Goal: Task Accomplishment & Management: Complete application form

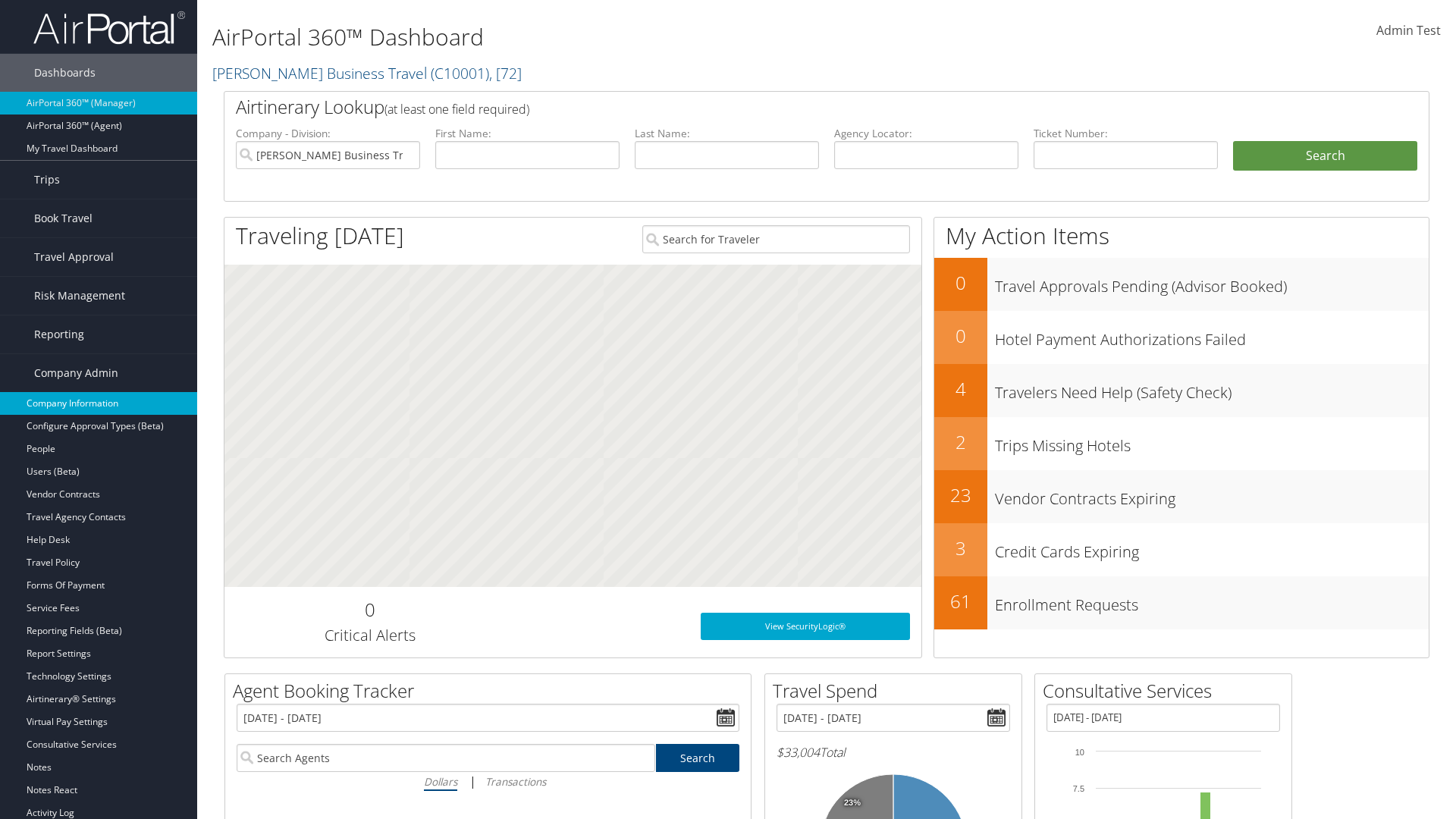
click at [99, 403] on link "Company Information" at bounding box center [99, 403] width 197 height 23
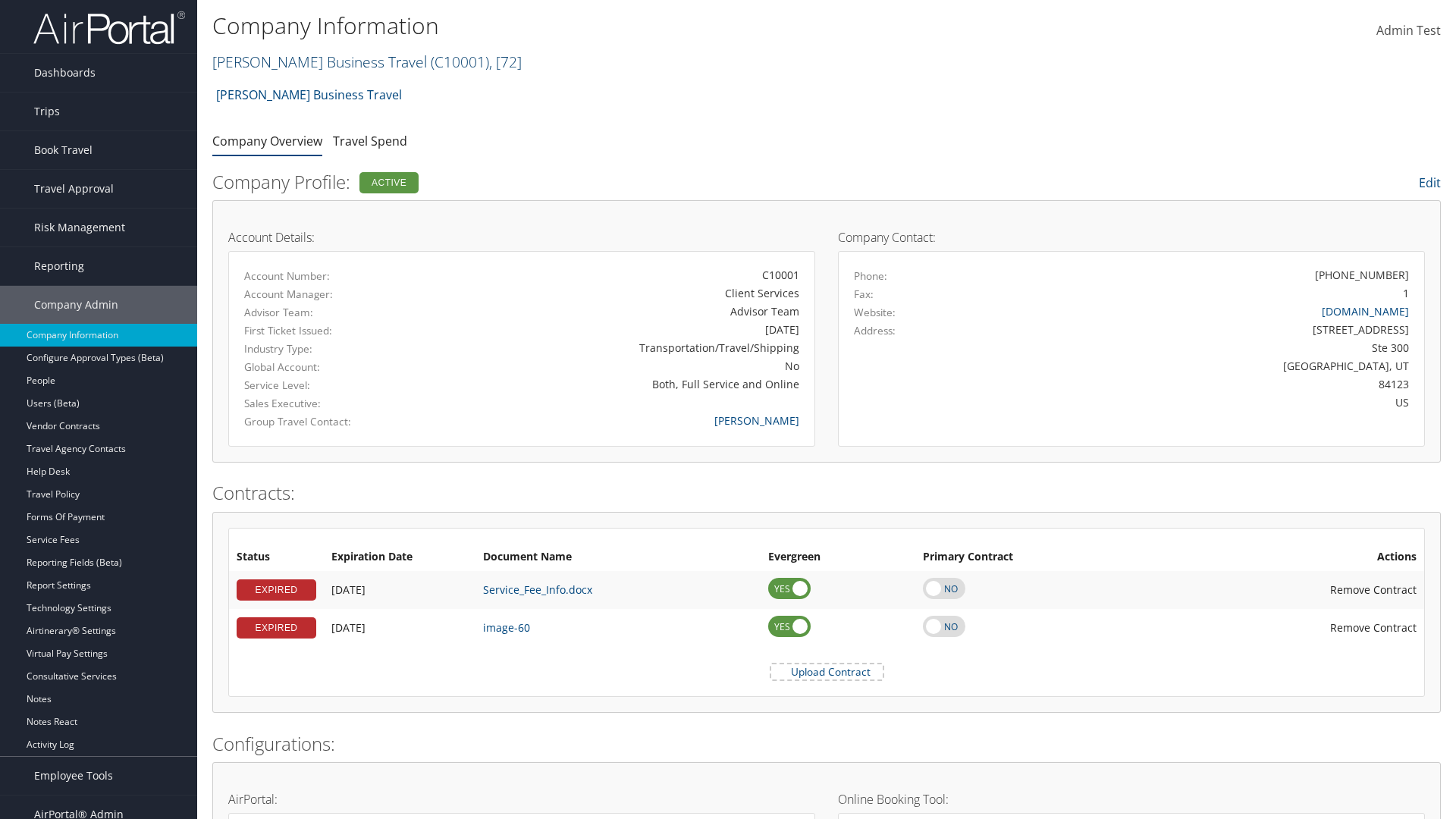
click at [312, 61] on link "Christopherson Business Travel ( C10001 ) , [ 72 ]" at bounding box center [367, 61] width 309 height 21
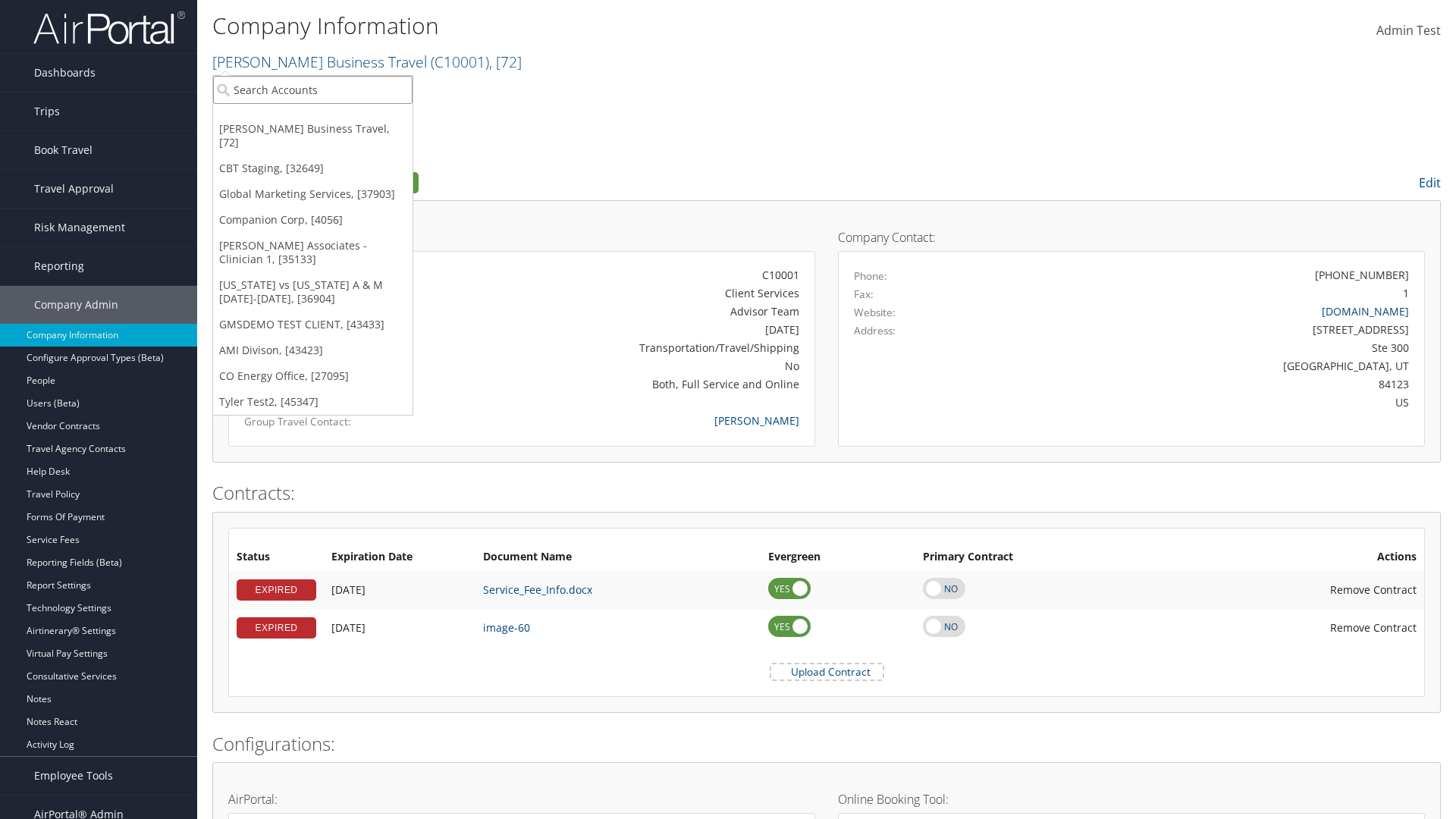
click at [312, 89] on input "search" at bounding box center [313, 89] width 200 height 28
type input "CBTSTG"
click at [312, 118] on div "CBT Staging (CBTSTG), [32649]" at bounding box center [312, 117] width 216 height 14
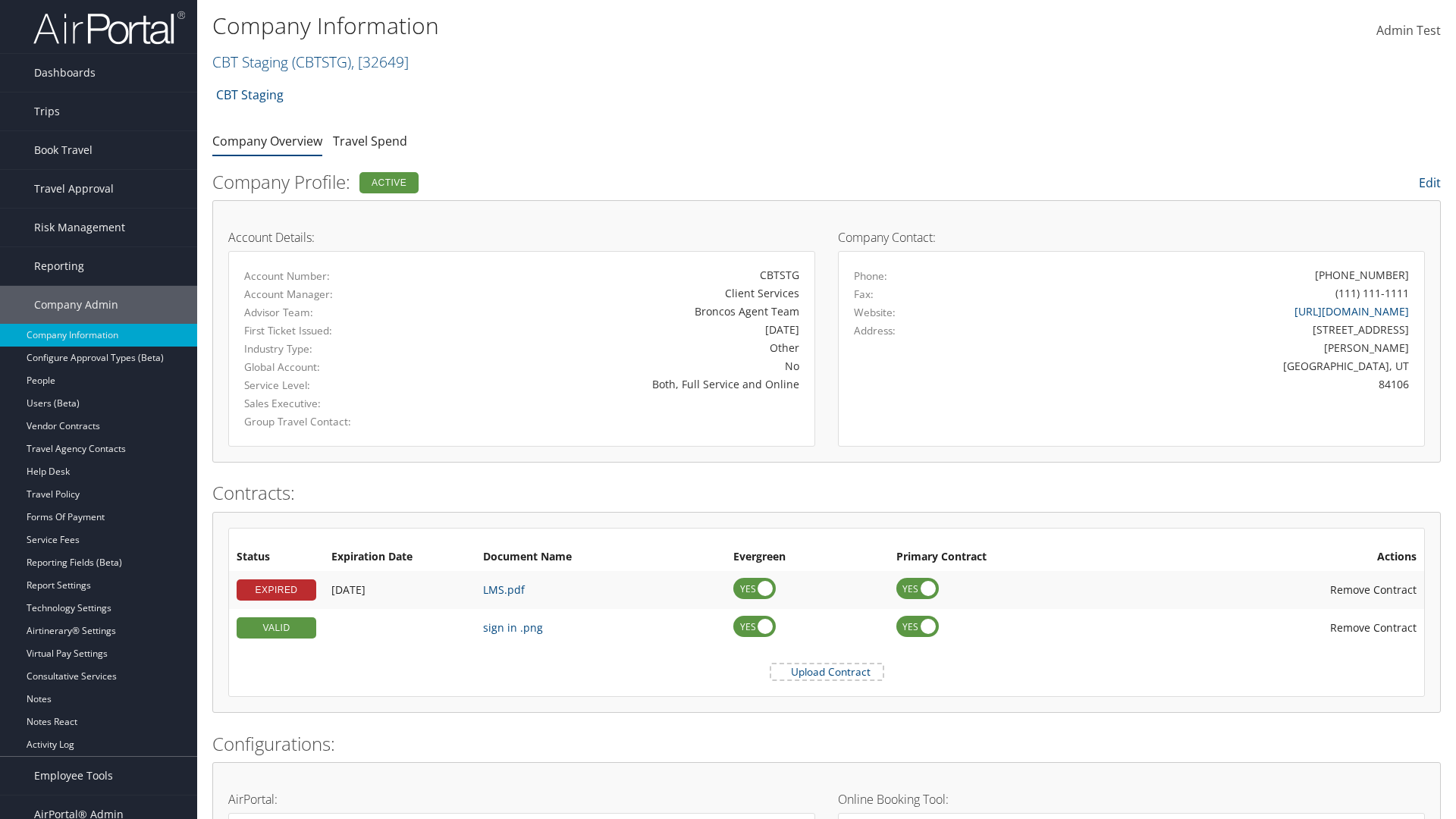
scroll to position [703, 0]
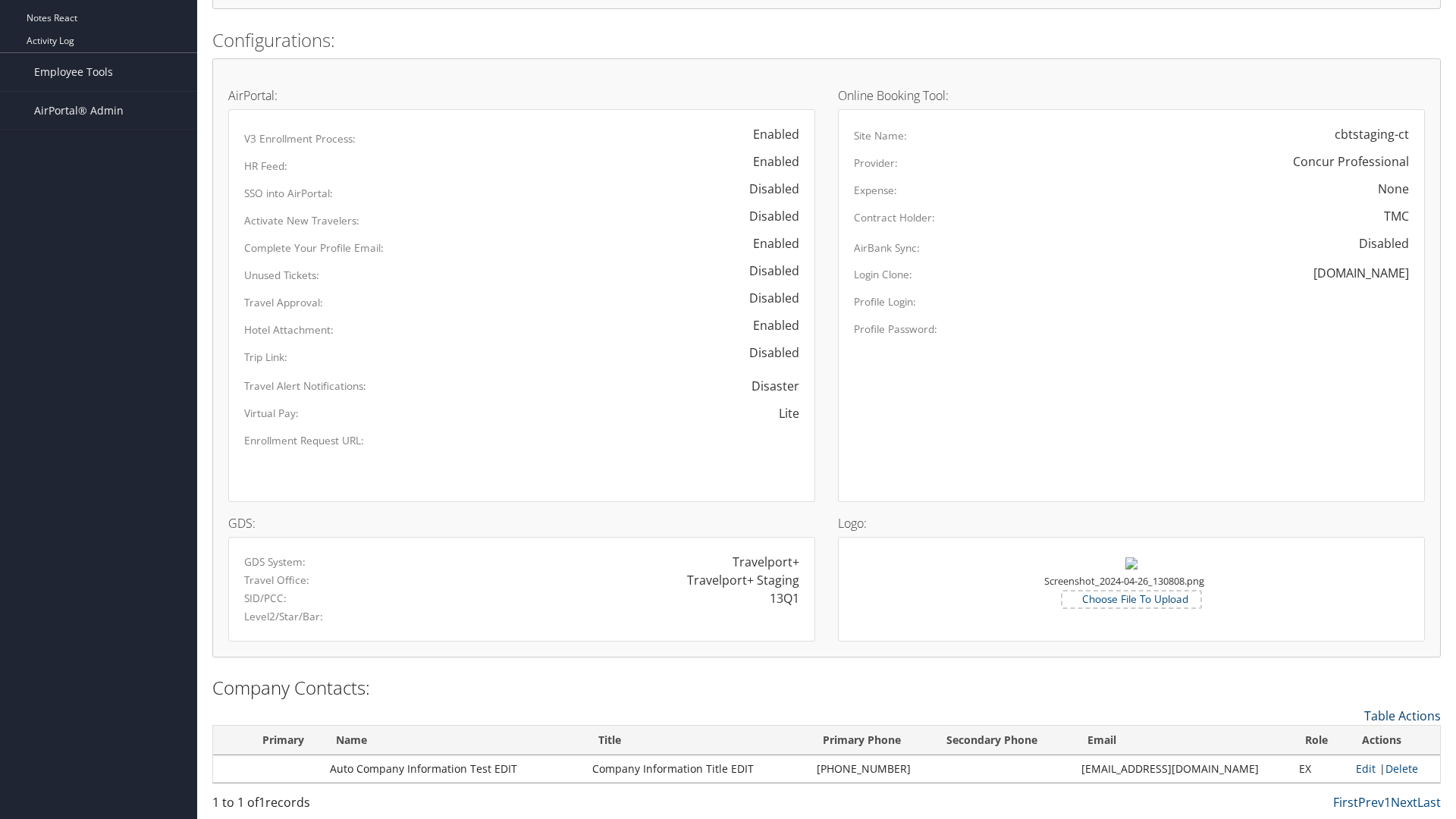
click at [1402, 715] on link "Table Actions" at bounding box center [1403, 715] width 77 height 16
click at [1340, 739] on link "New Contact" at bounding box center [1340, 739] width 200 height 26
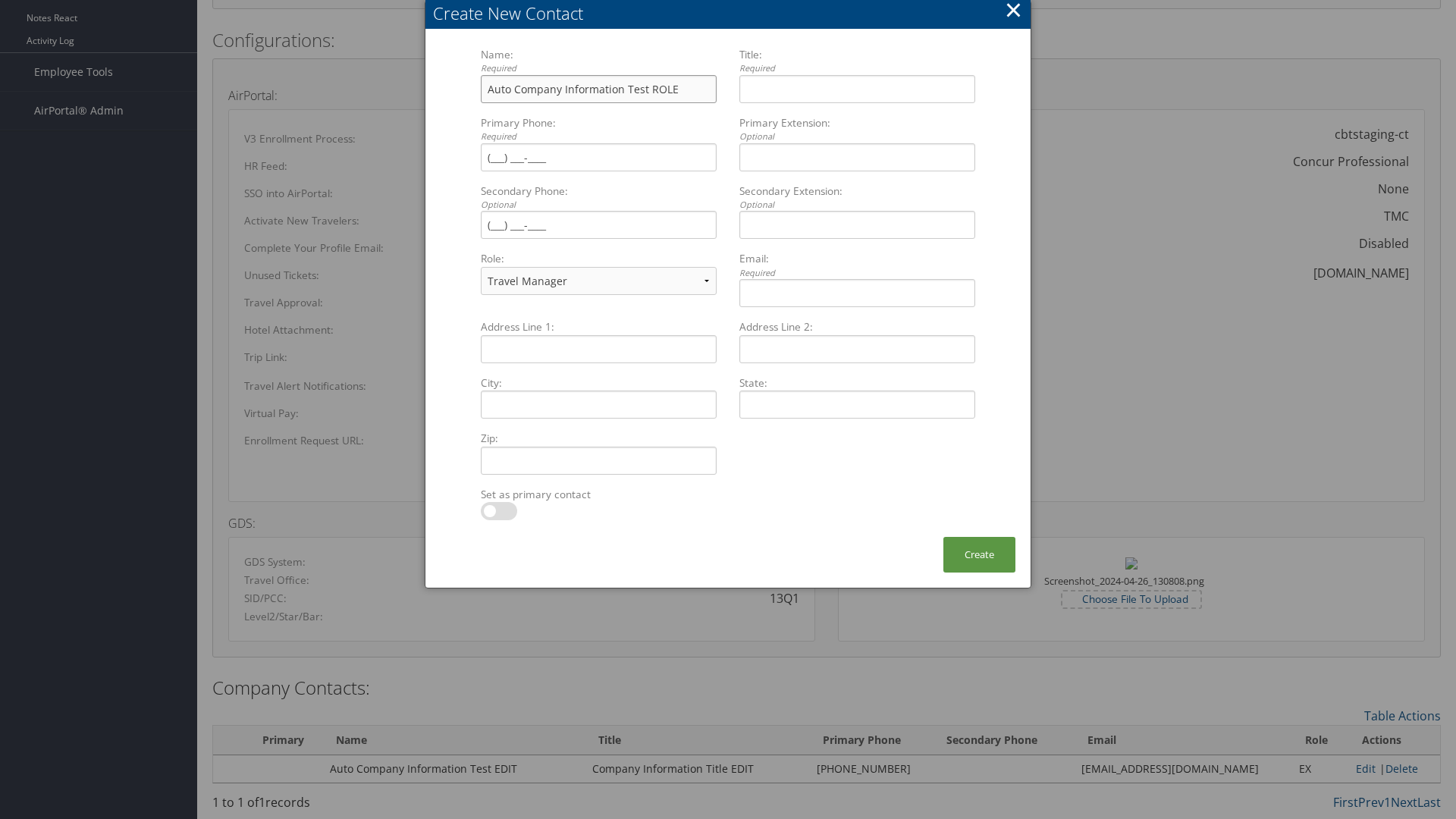
type input "Auto Company Information Test ROLE"
type input "Company Information Title ROLE"
type input "[PHONE_NUMBER]"
select select "EX"
type input "[PHONE_NUMBER]"
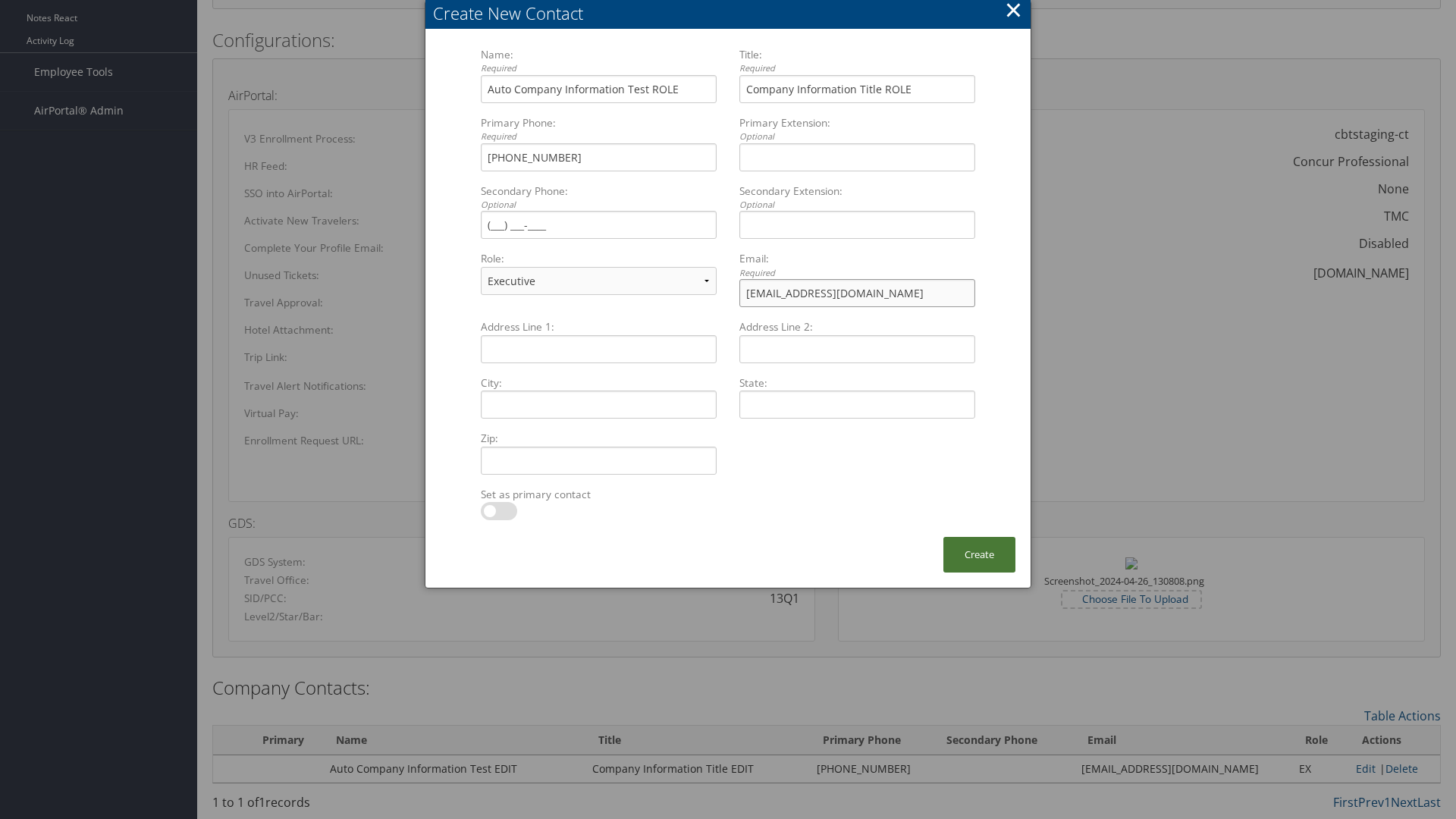
type input "[EMAIL_ADDRESS][DOMAIN_NAME]"
click at [979, 554] on button "Create" at bounding box center [979, 554] width 72 height 35
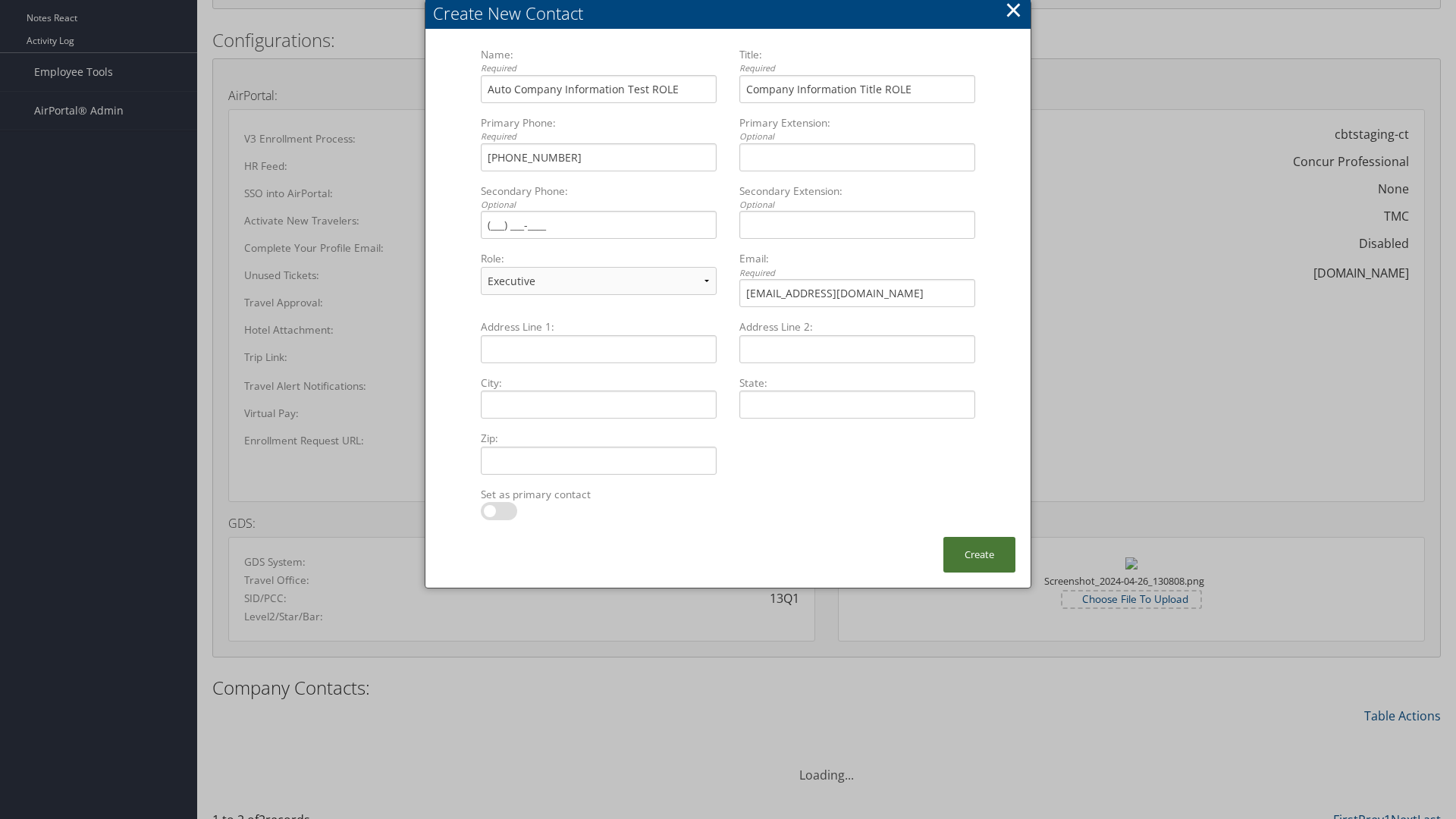
scroll to position [660, 0]
